Goal: Navigation & Orientation: Find specific page/section

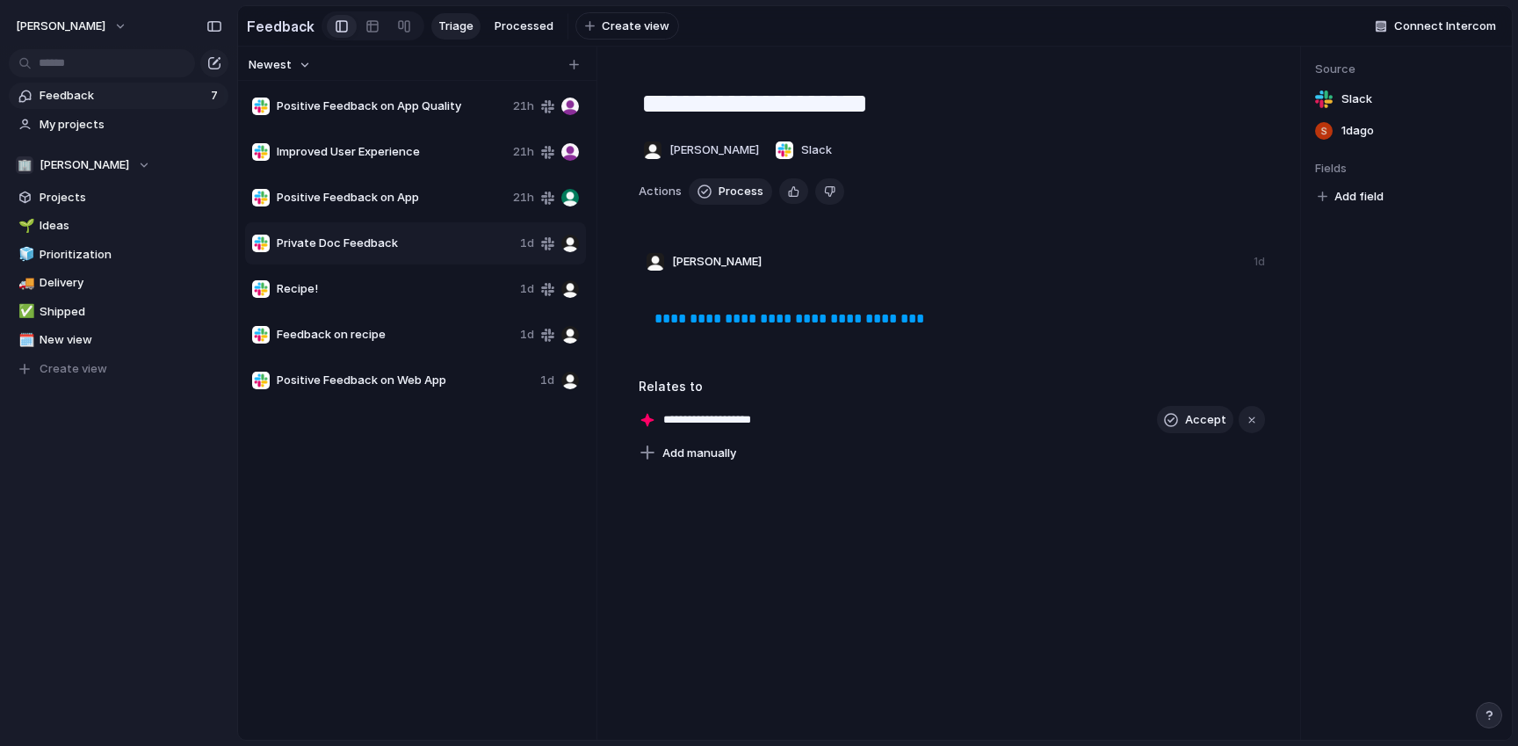
click at [400, 90] on div "Positive Feedback on App Quality 21h" at bounding box center [415, 106] width 341 height 42
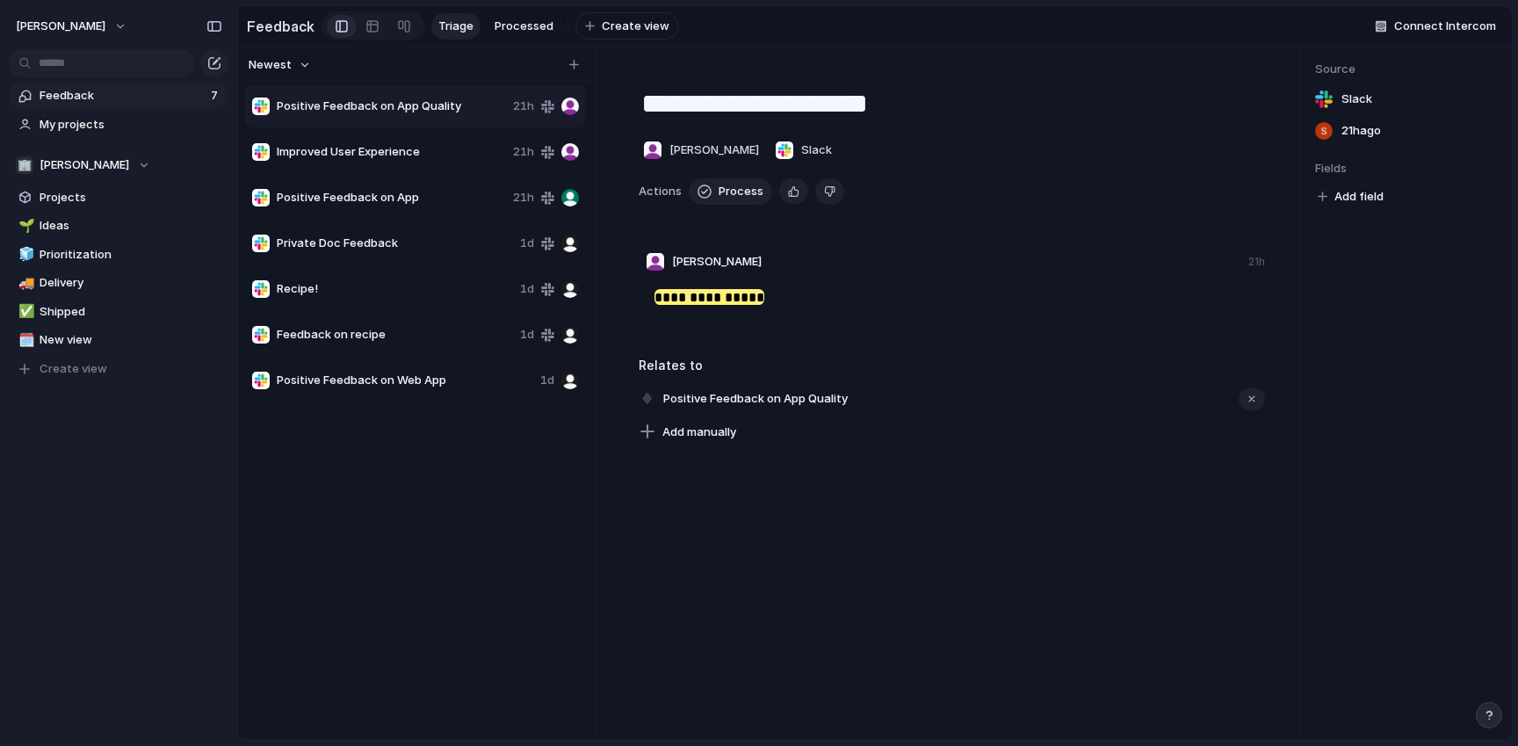
click at [398, 155] on span "Improved User Experience" at bounding box center [391, 152] width 229 height 18
click at [397, 198] on span "Positive Feedback on App" at bounding box center [391, 198] width 229 height 18
click at [397, 251] on span "Private Doc Feedback" at bounding box center [395, 244] width 236 height 18
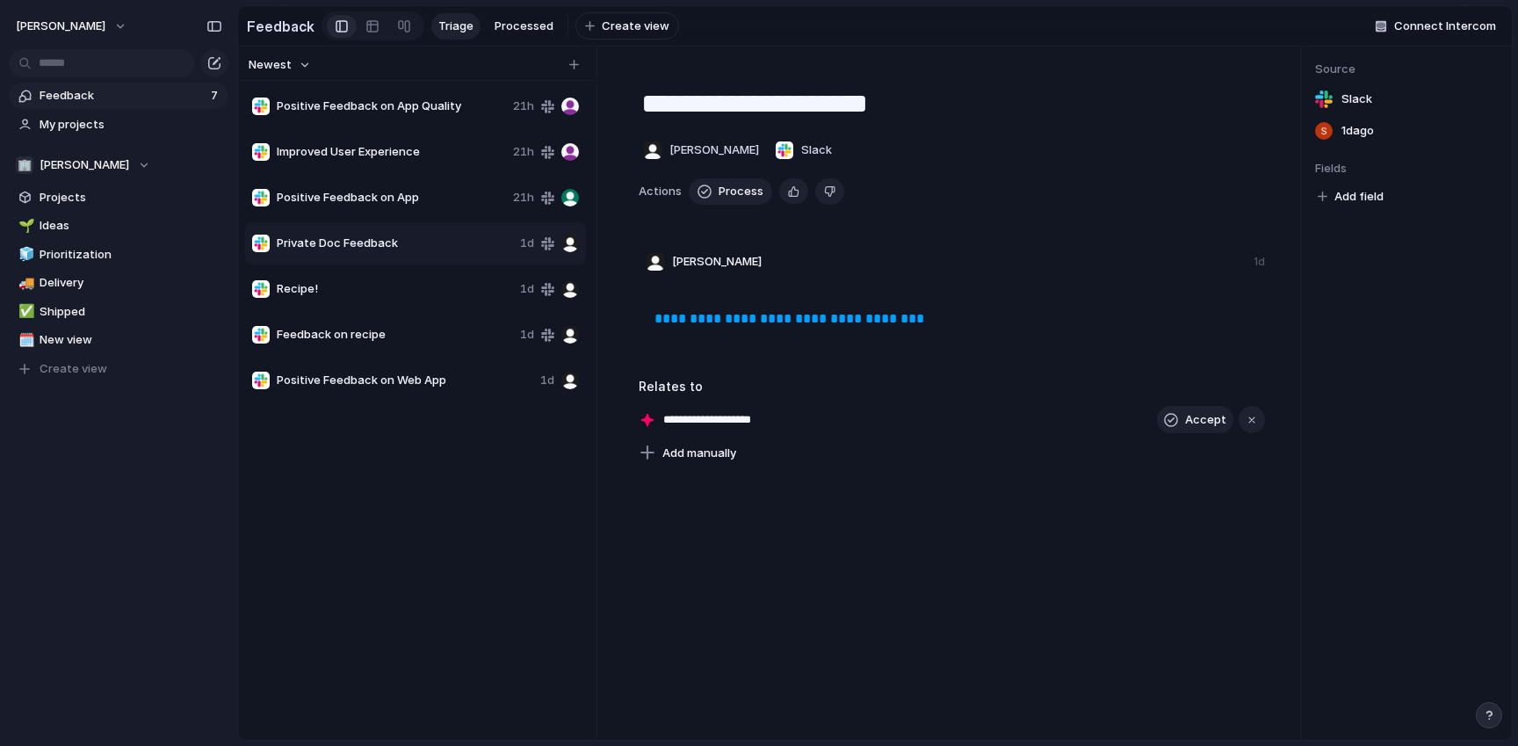
click at [397, 286] on span "Recipe!" at bounding box center [395, 289] width 236 height 18
click at [391, 343] on span "Feedback on recipe" at bounding box center [395, 335] width 236 height 18
click at [396, 244] on span "Private Doc Feedback" at bounding box center [395, 244] width 236 height 18
click at [85, 219] on span "Ideas" at bounding box center [131, 226] width 183 height 18
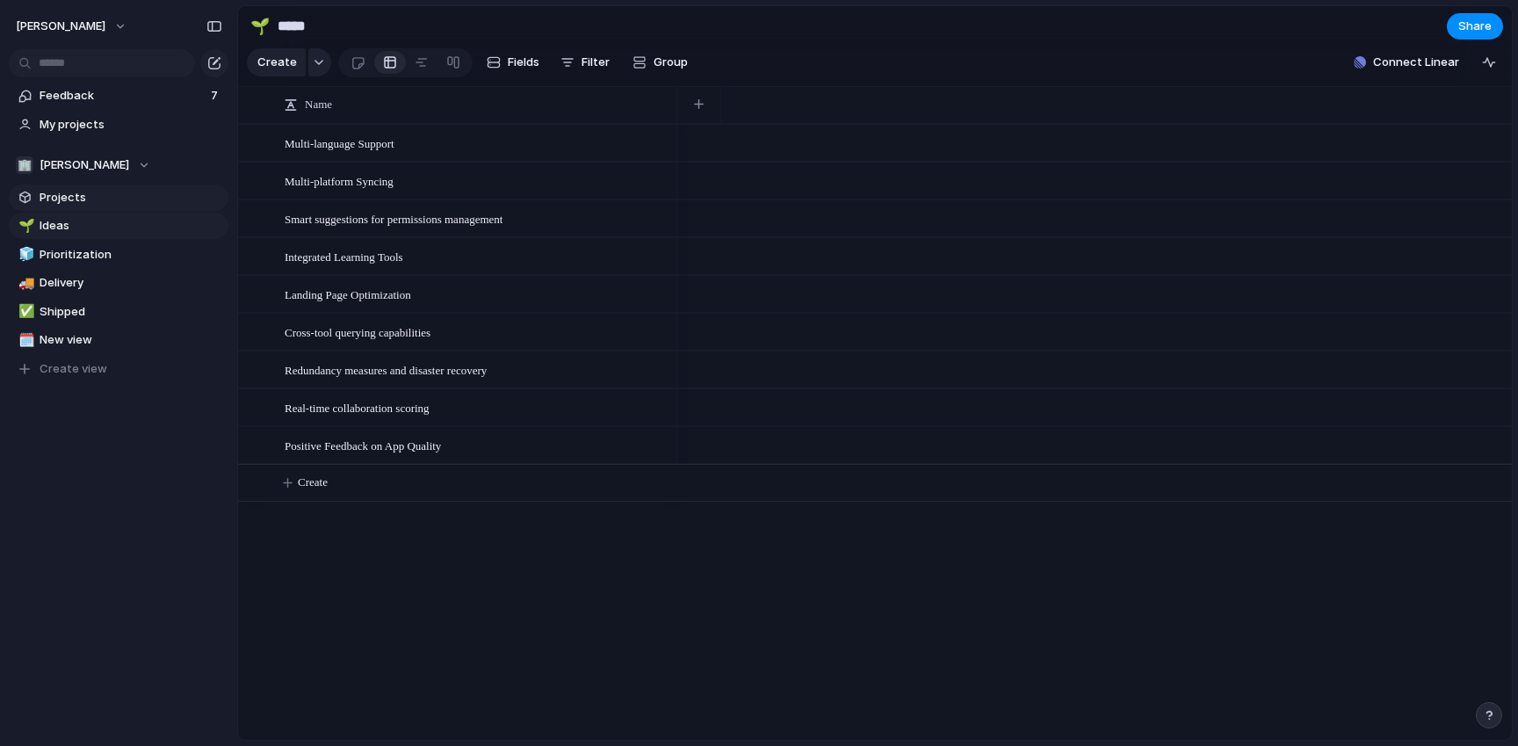
click at [85, 197] on span "Projects" at bounding box center [131, 198] width 183 height 18
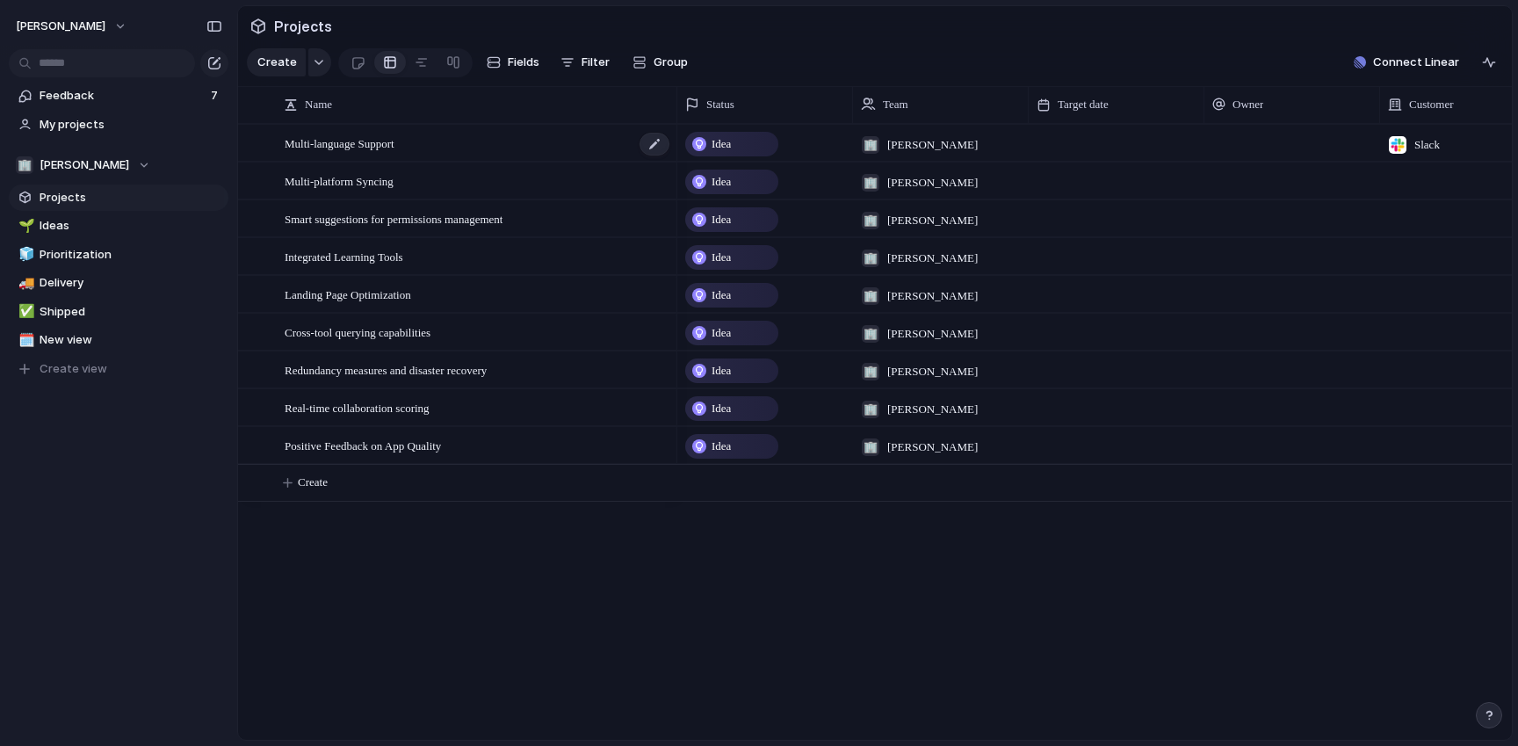
click at [393, 141] on span "Multi-language Support" at bounding box center [340, 143] width 110 height 20
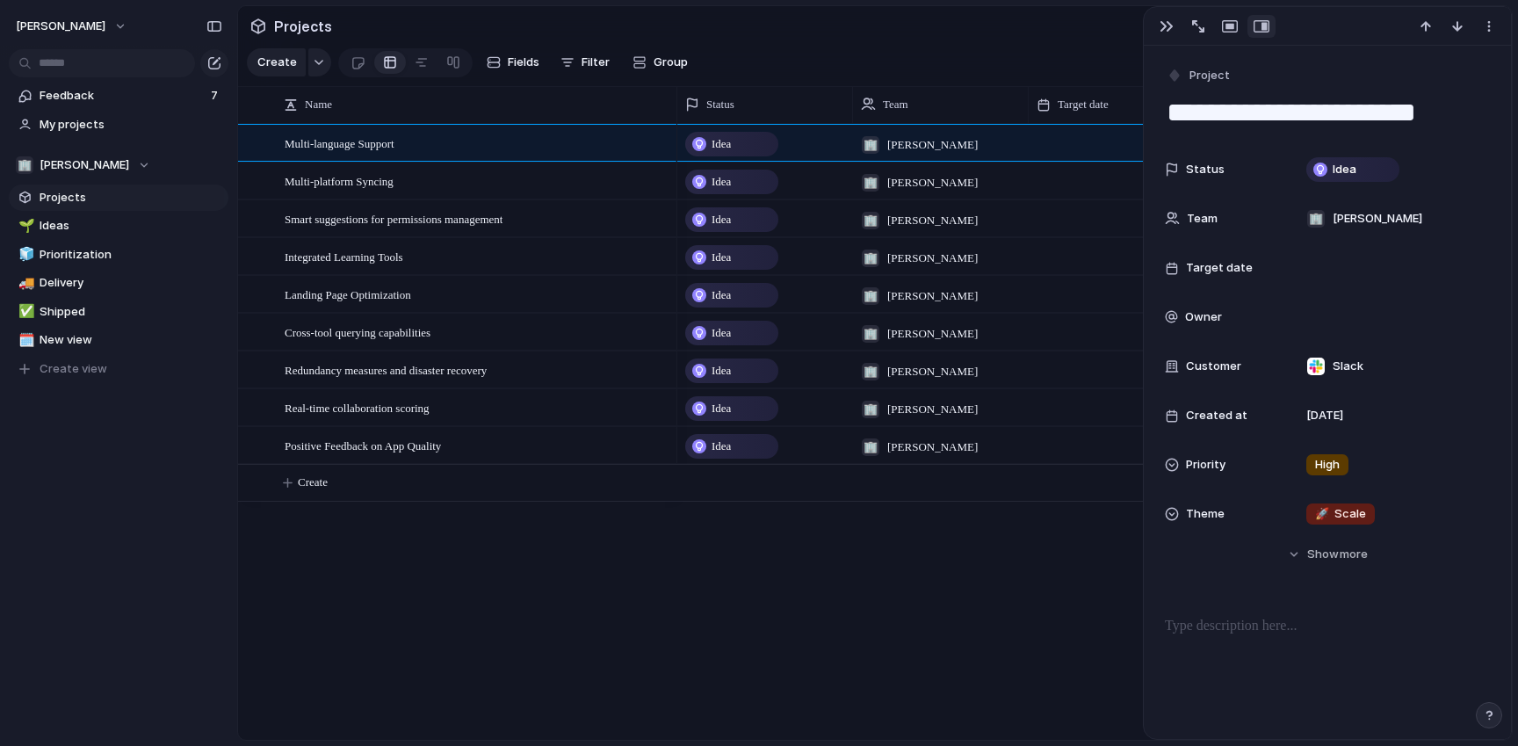
click at [919, 56] on section "Create Fields Filter Group Zoom Collapse Connect Linear" at bounding box center [875, 66] width 1274 height 42
